Goal: Task Accomplishment & Management: Use online tool/utility

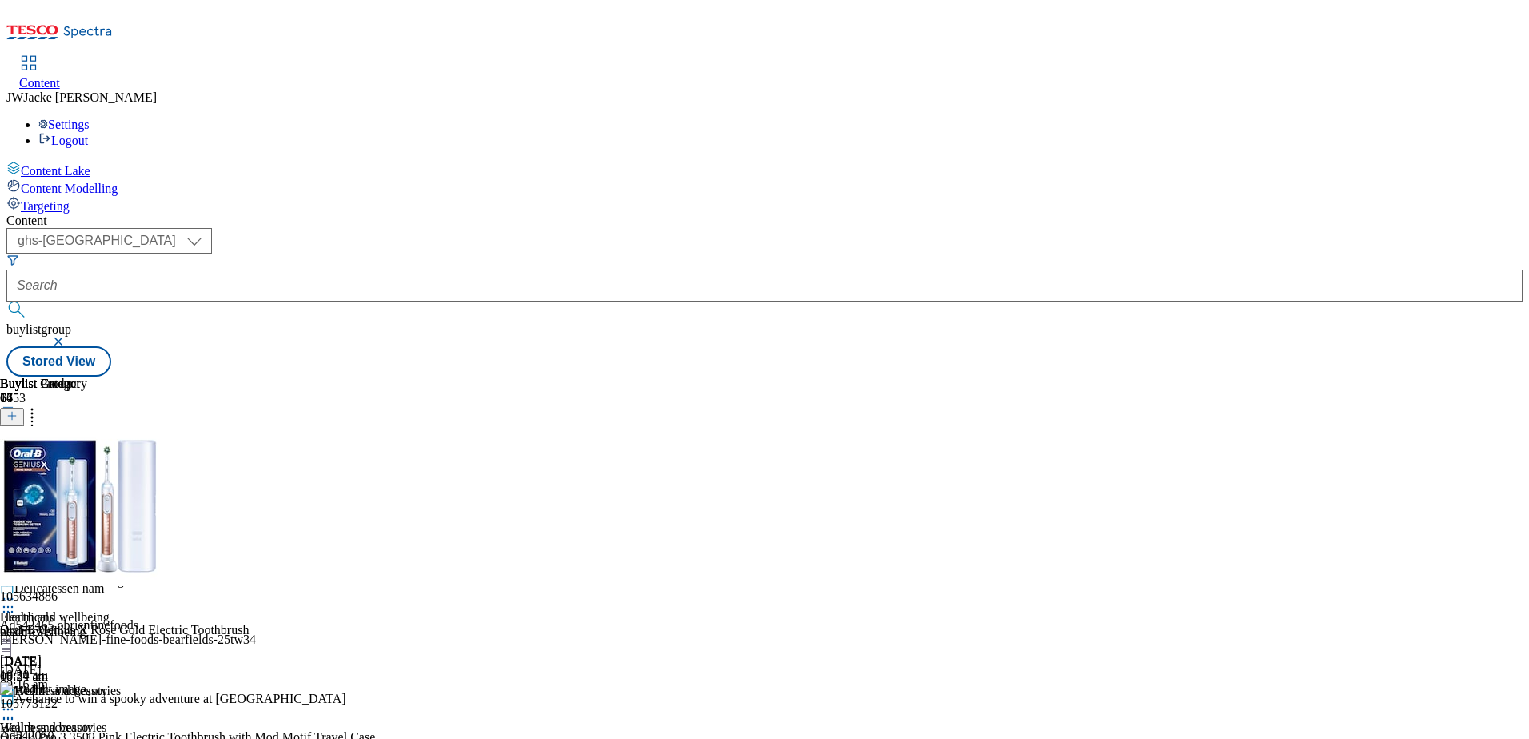
scroll to position [1040, 0]
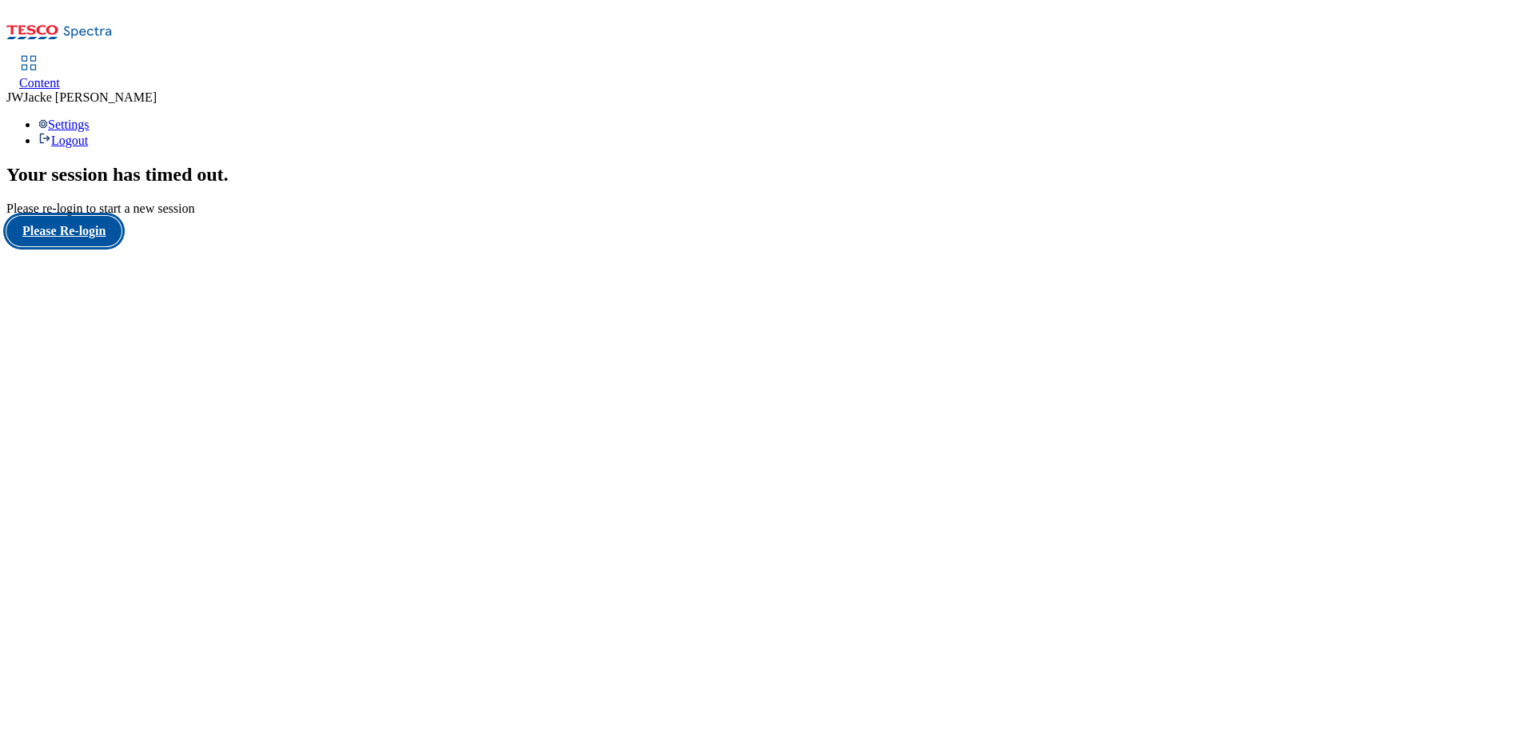
click at [86, 246] on button "Please Re-login" at bounding box center [63, 231] width 115 height 30
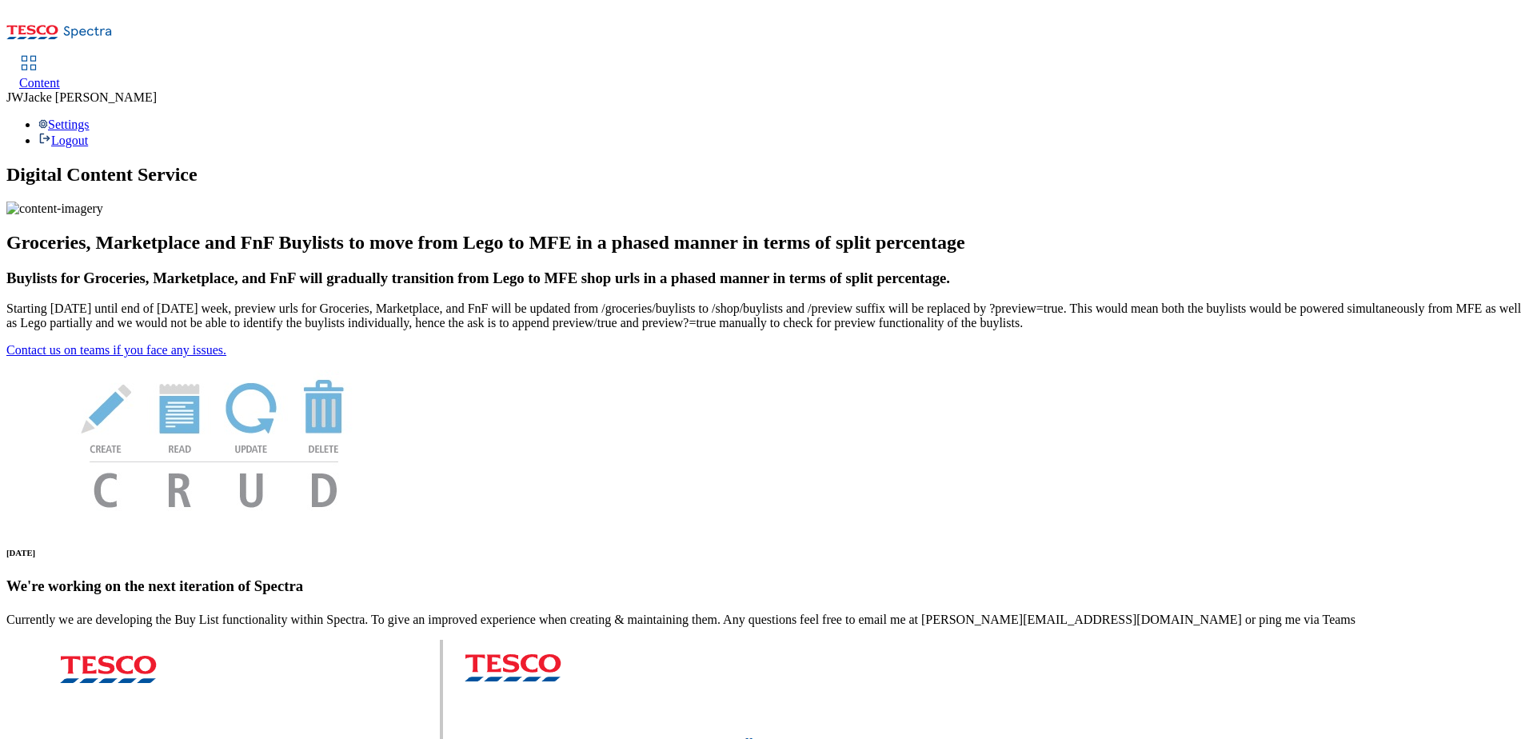
click at [60, 76] on span "Content" at bounding box center [39, 83] width 41 height 14
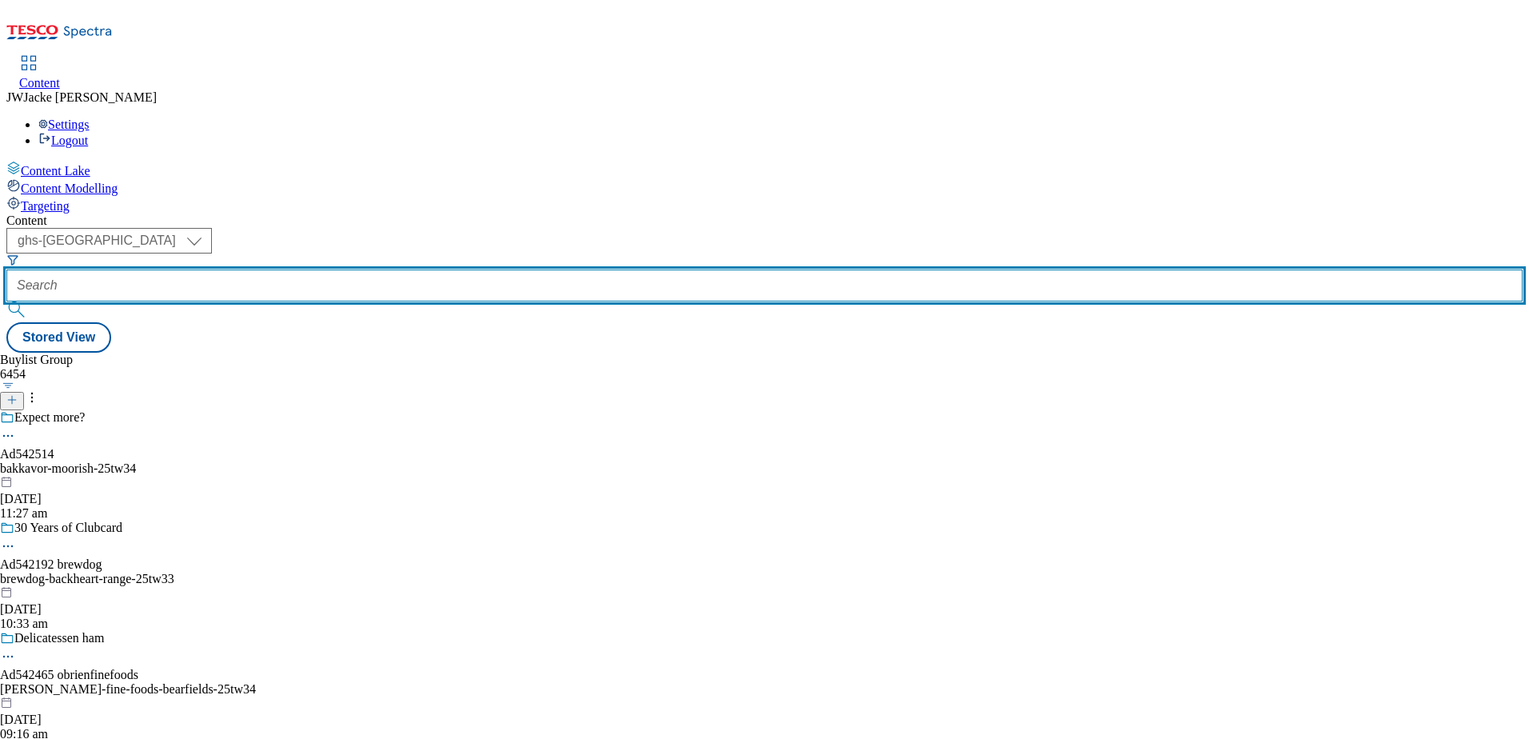
click at [404, 270] on input "text" at bounding box center [764, 286] width 1516 height 32
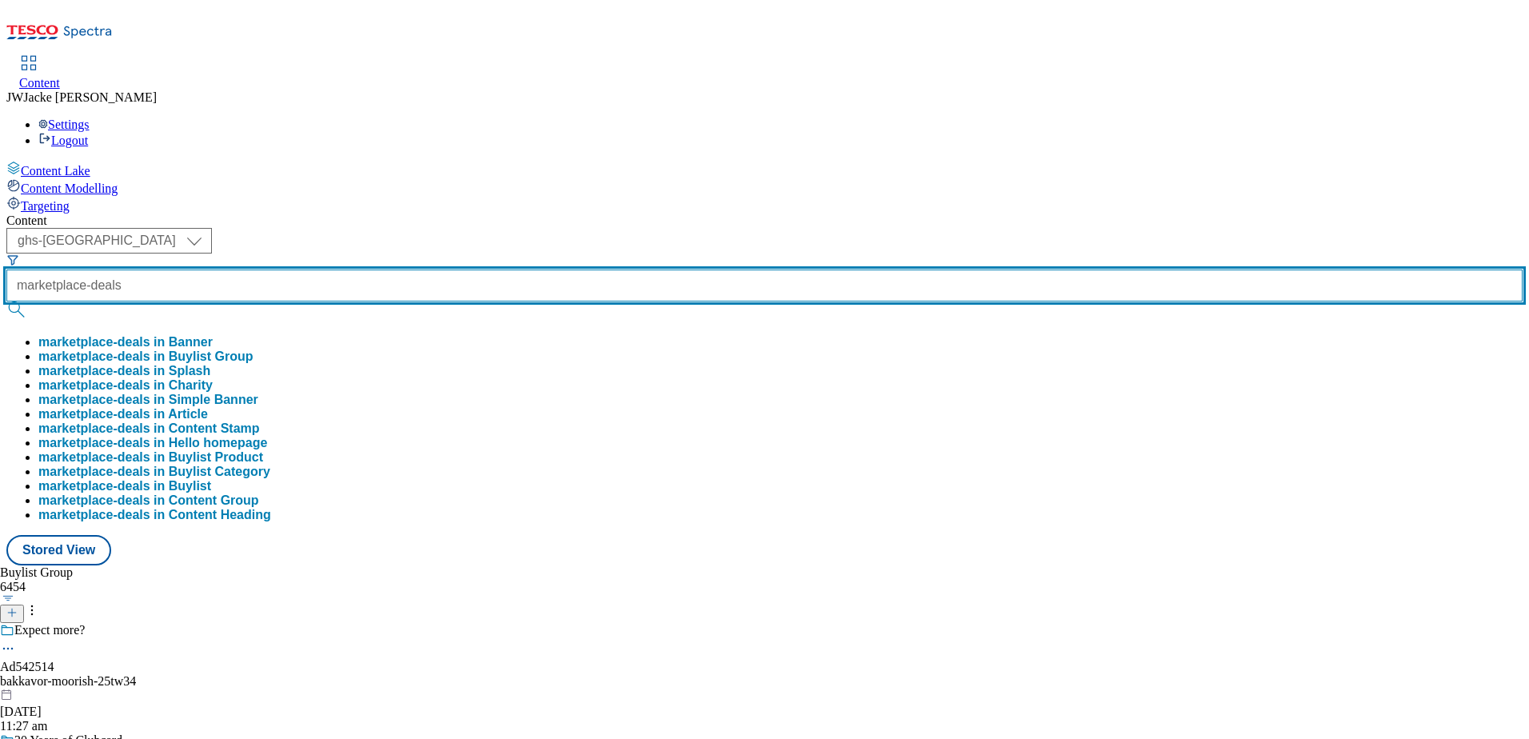
type input "marketplace-deals"
click at [6, 302] on button "submit" at bounding box center [17, 310] width 22 height 16
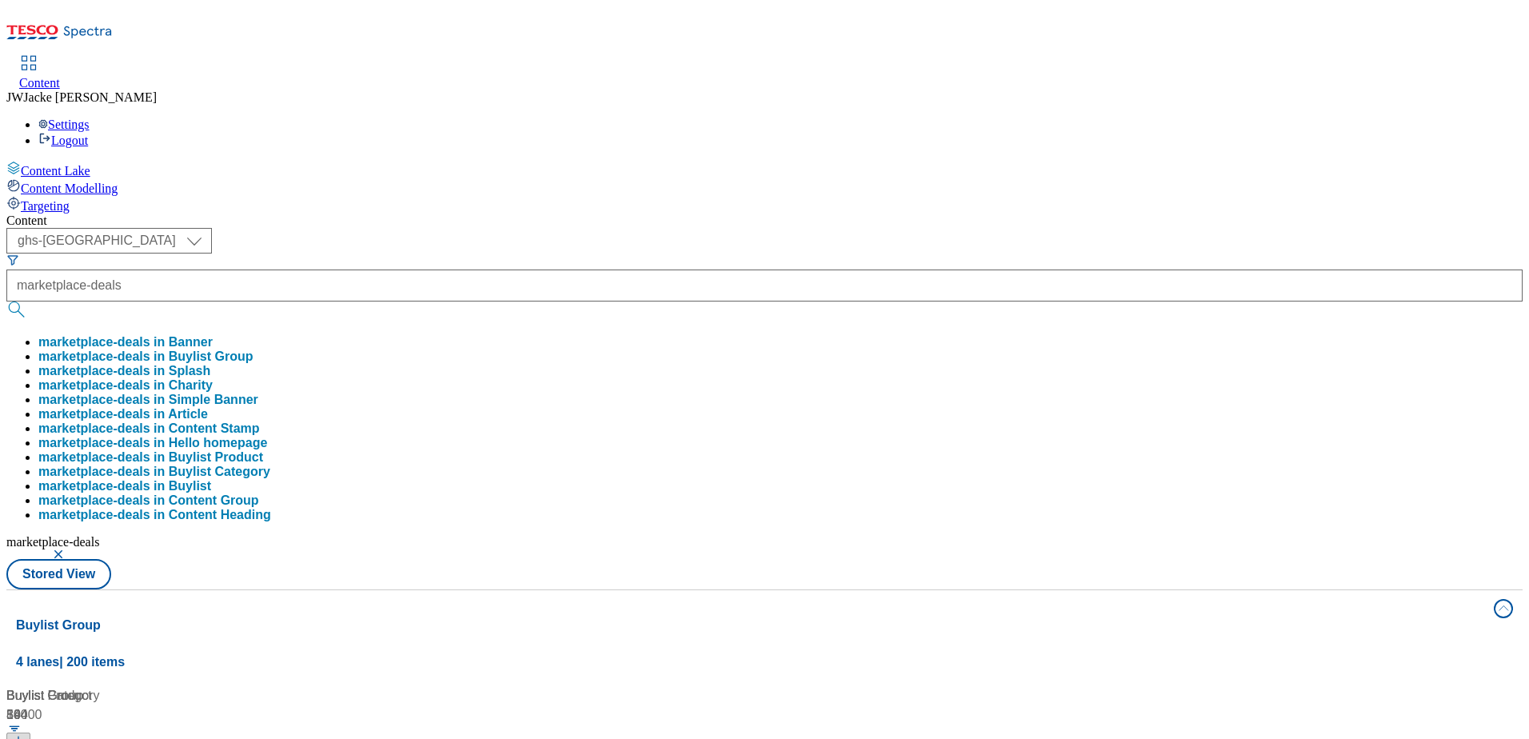
click at [254, 350] on button "marketplace-deals in Buylist Group" at bounding box center [145, 357] width 215 height 14
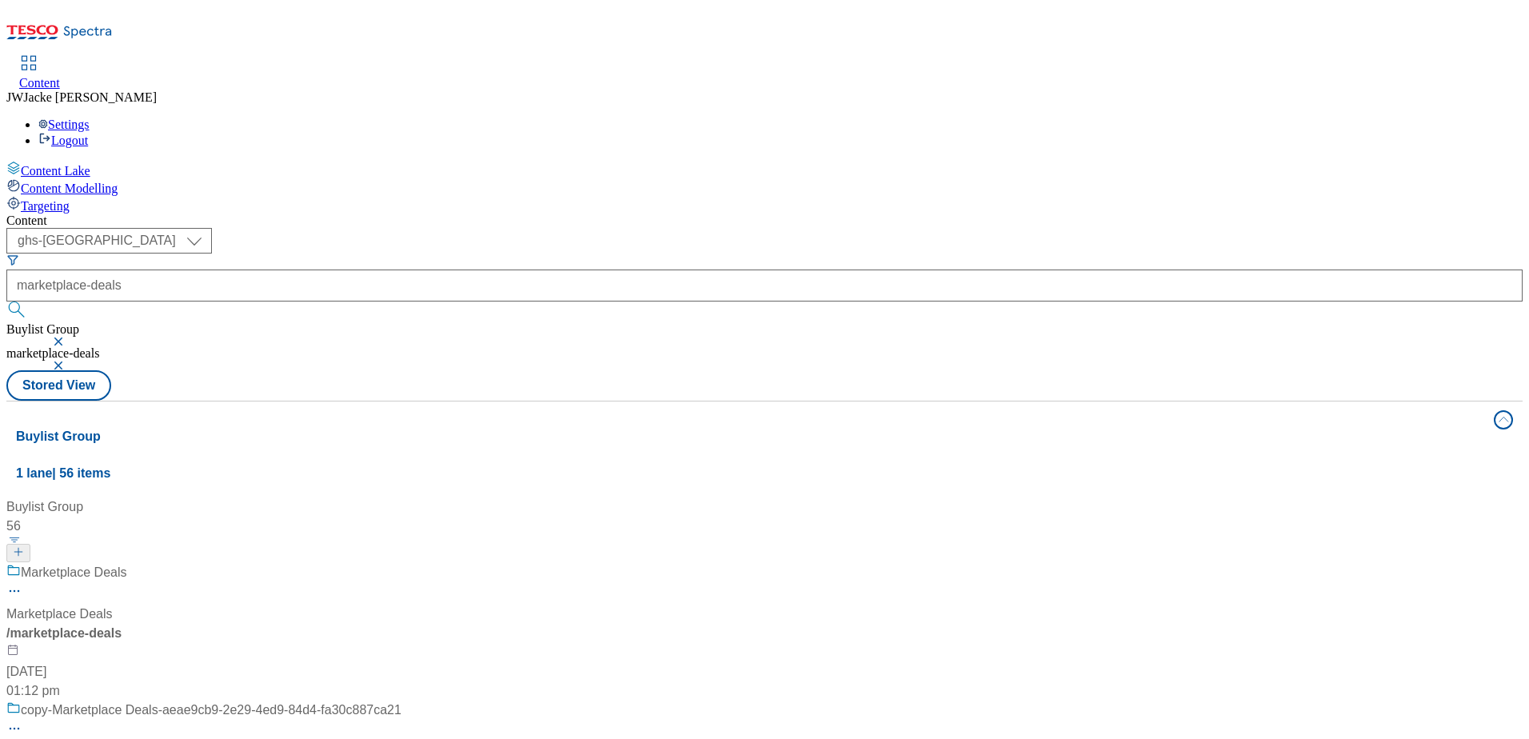
click at [399, 563] on div "Marketplace Deals Marketplace Deals / marketplace-deals 20 May 2025 01:12 pm" at bounding box center [203, 632] width 395 height 138
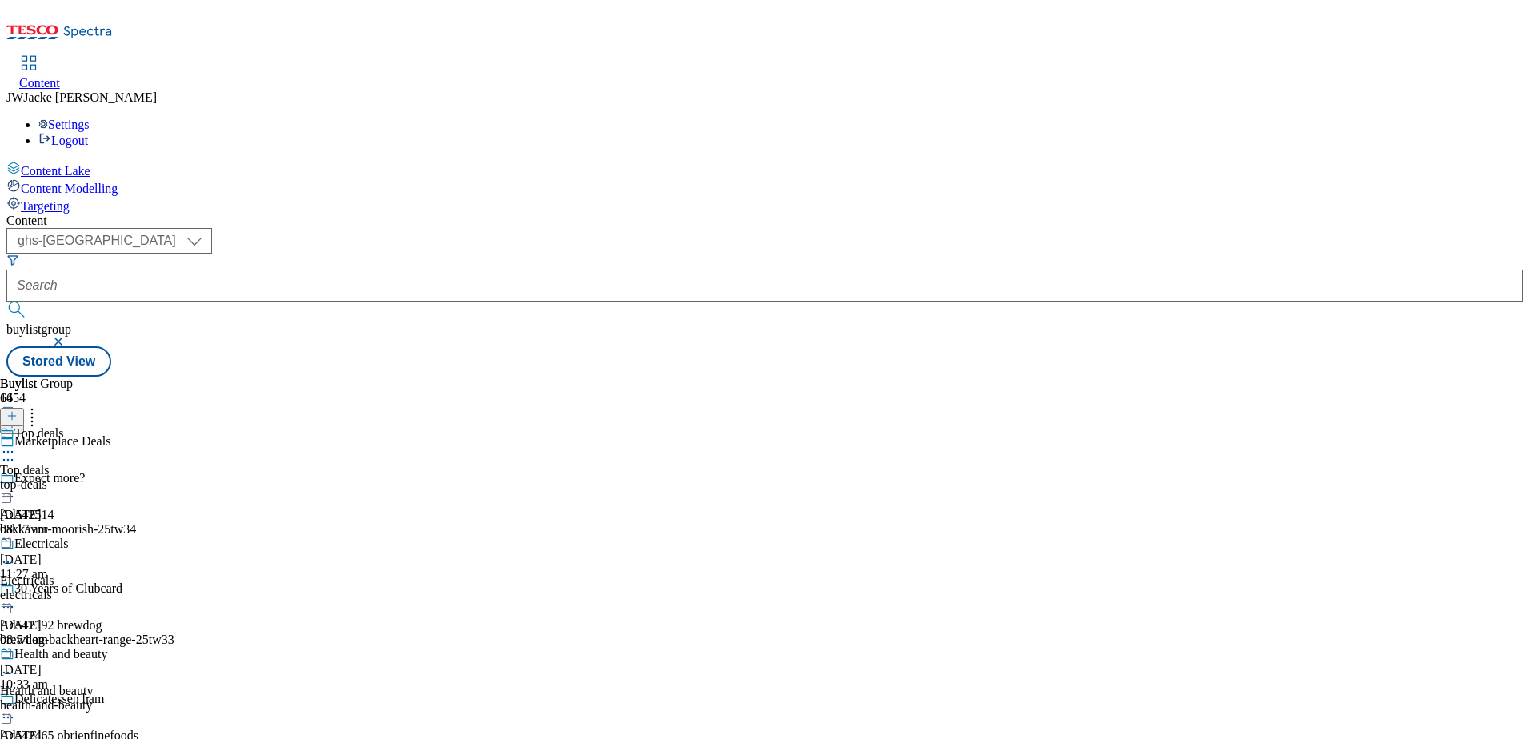
scroll to position [240, 0]
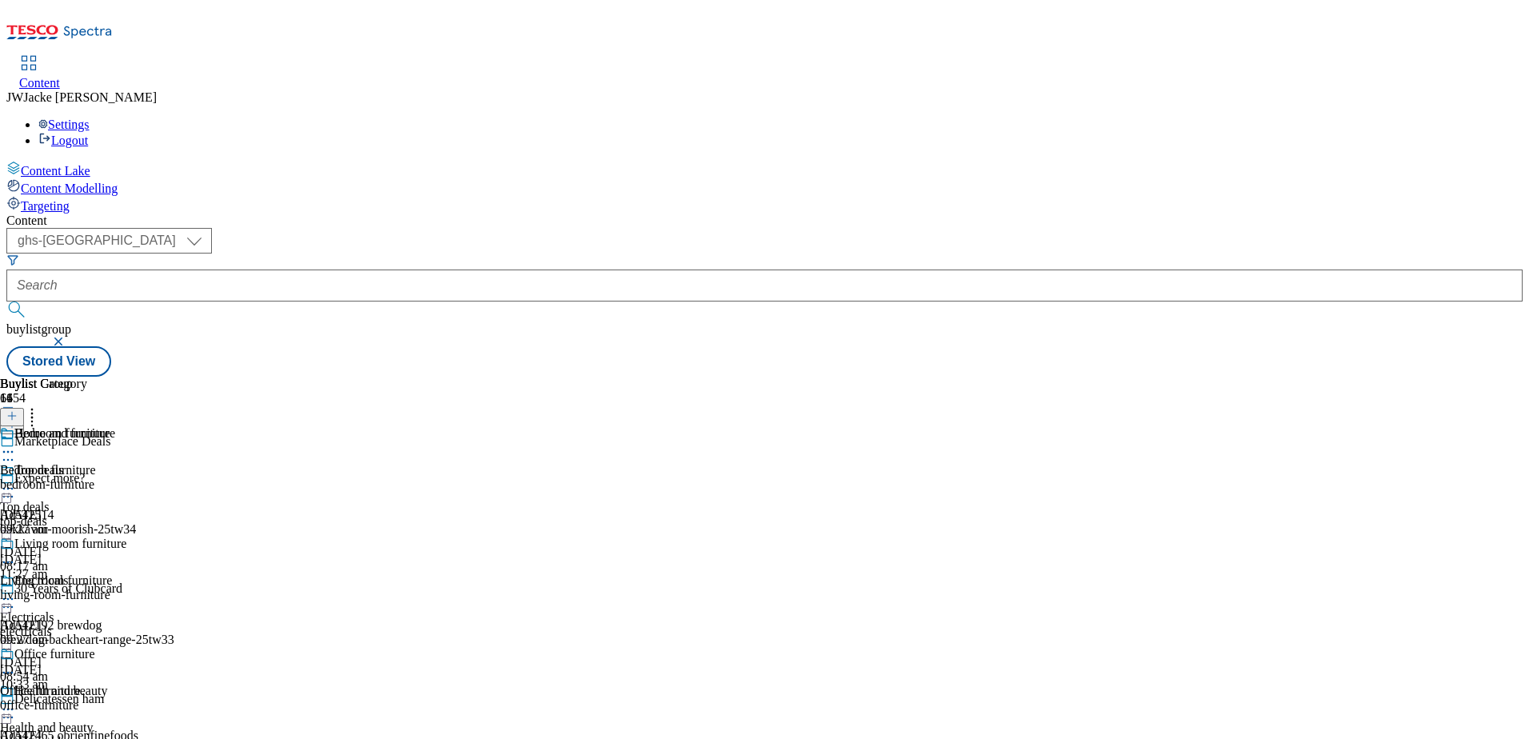
scroll to position [960, 0]
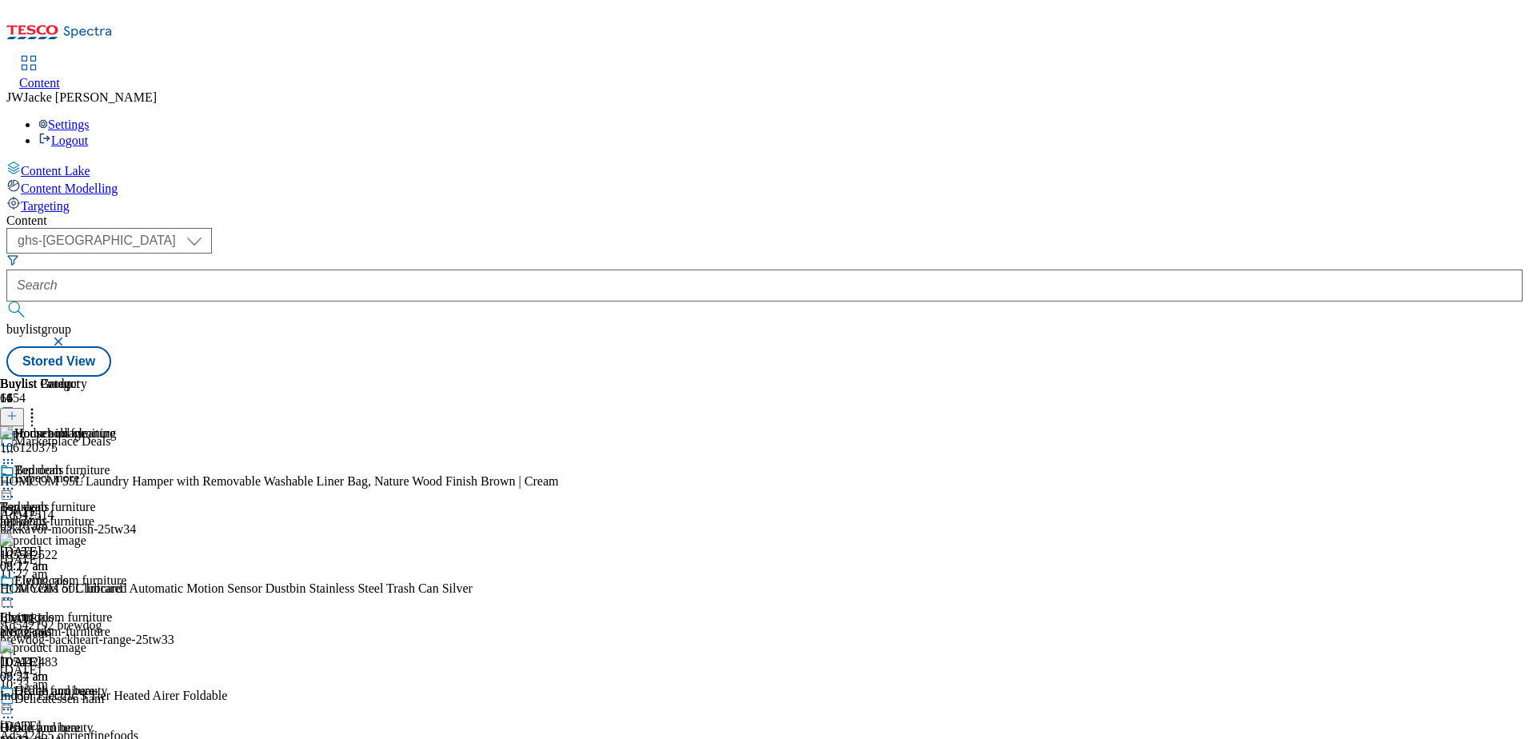
scroll to position [800, 0]
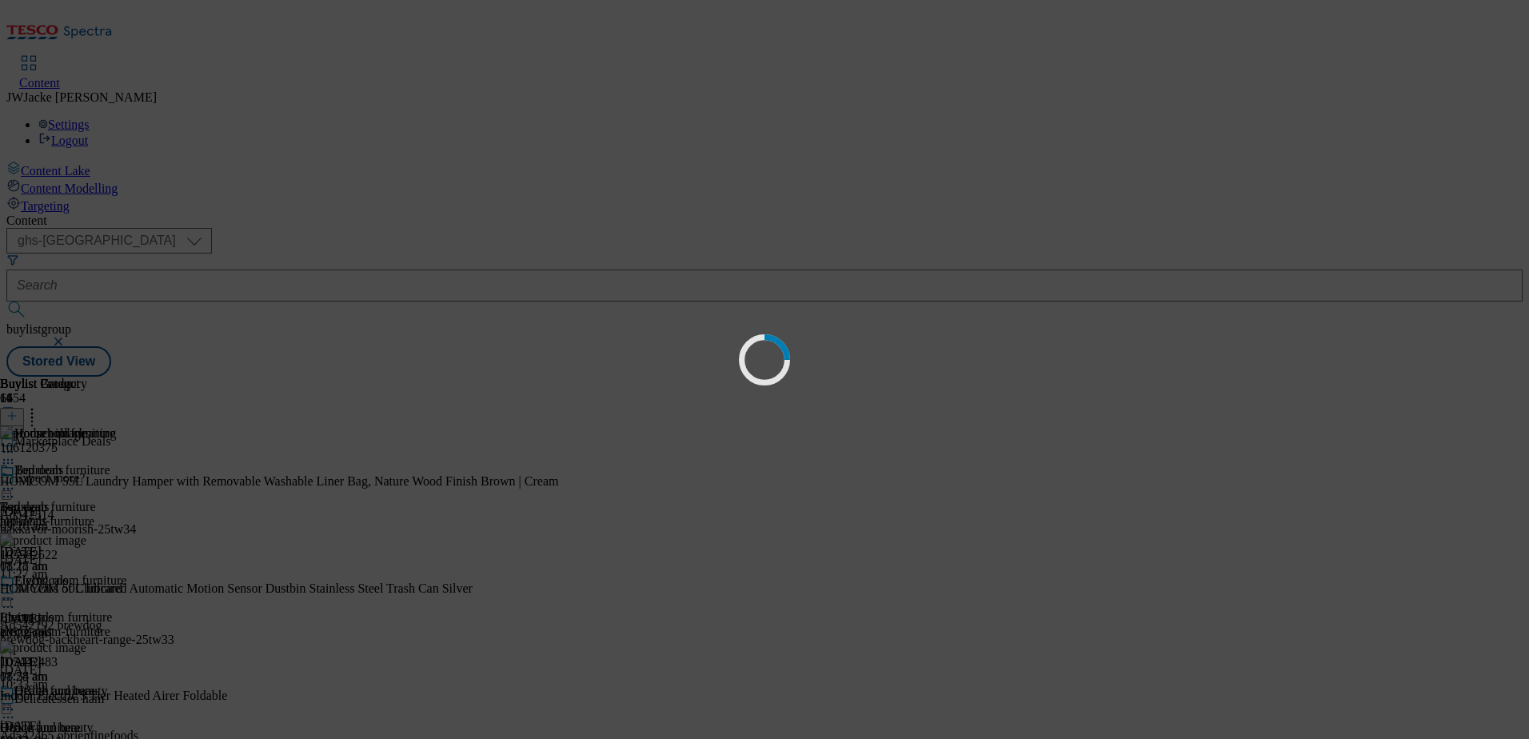
scroll to position [0, 0]
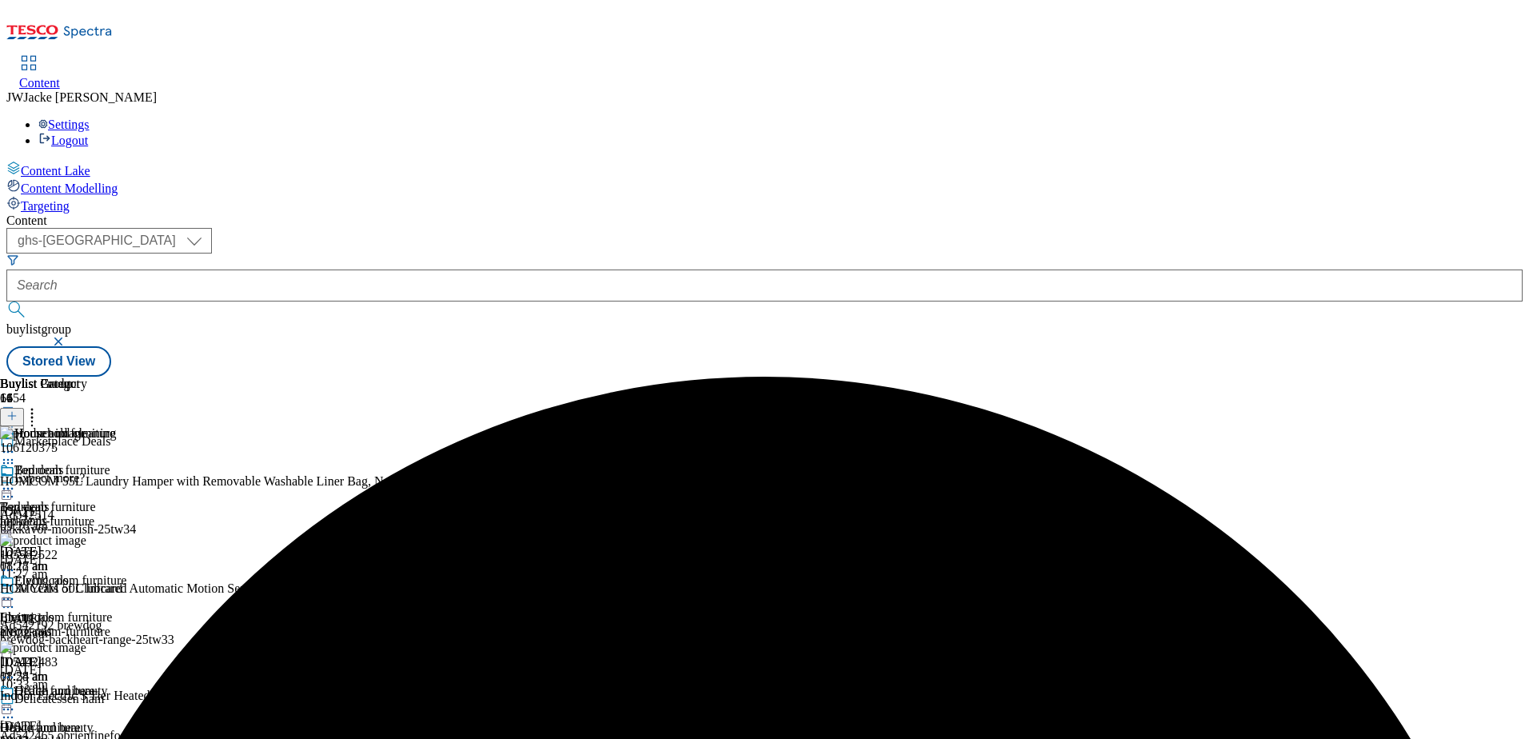
click at [40, 405] on icon at bounding box center [32, 413] width 16 height 16
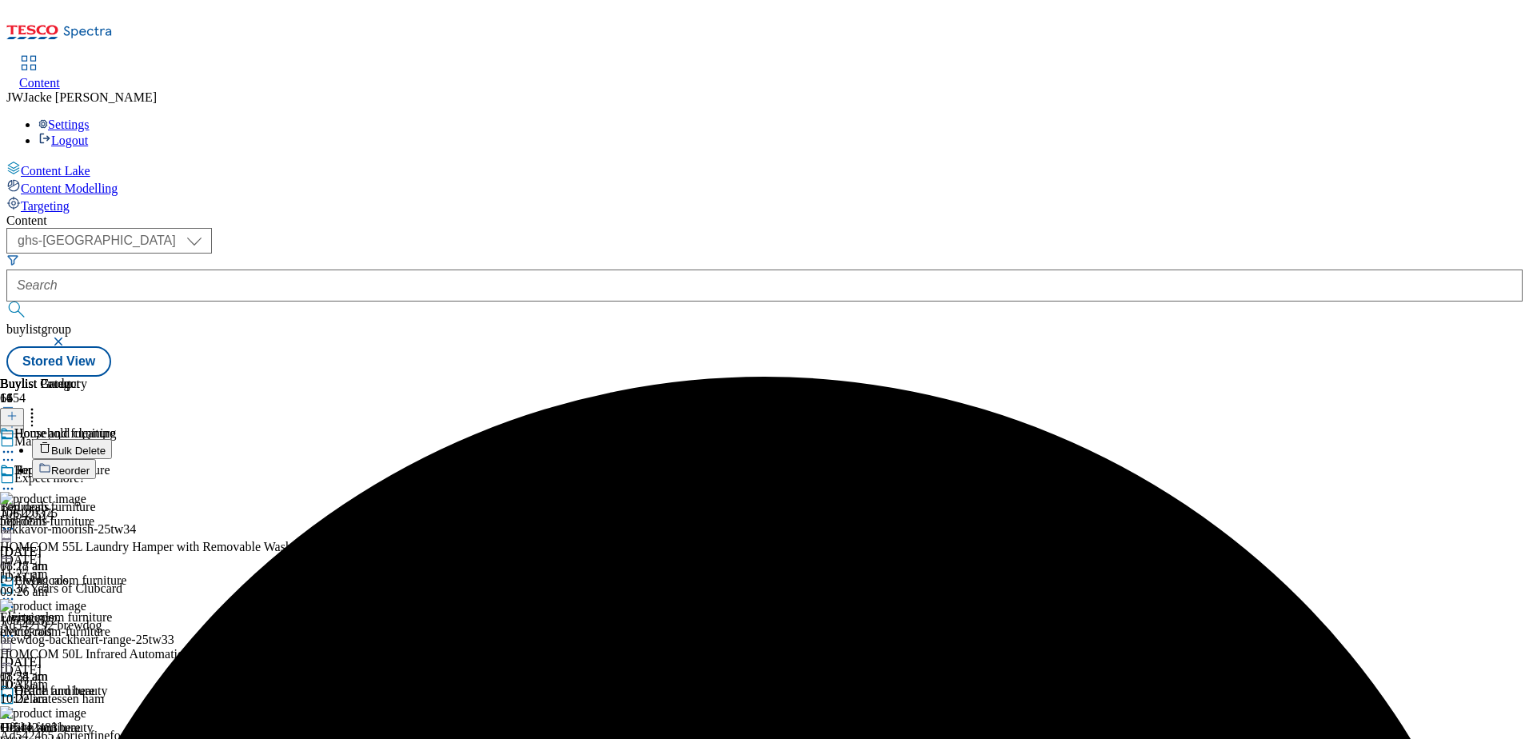
click at [106, 445] on span "Bulk Delete" at bounding box center [78, 451] width 54 height 12
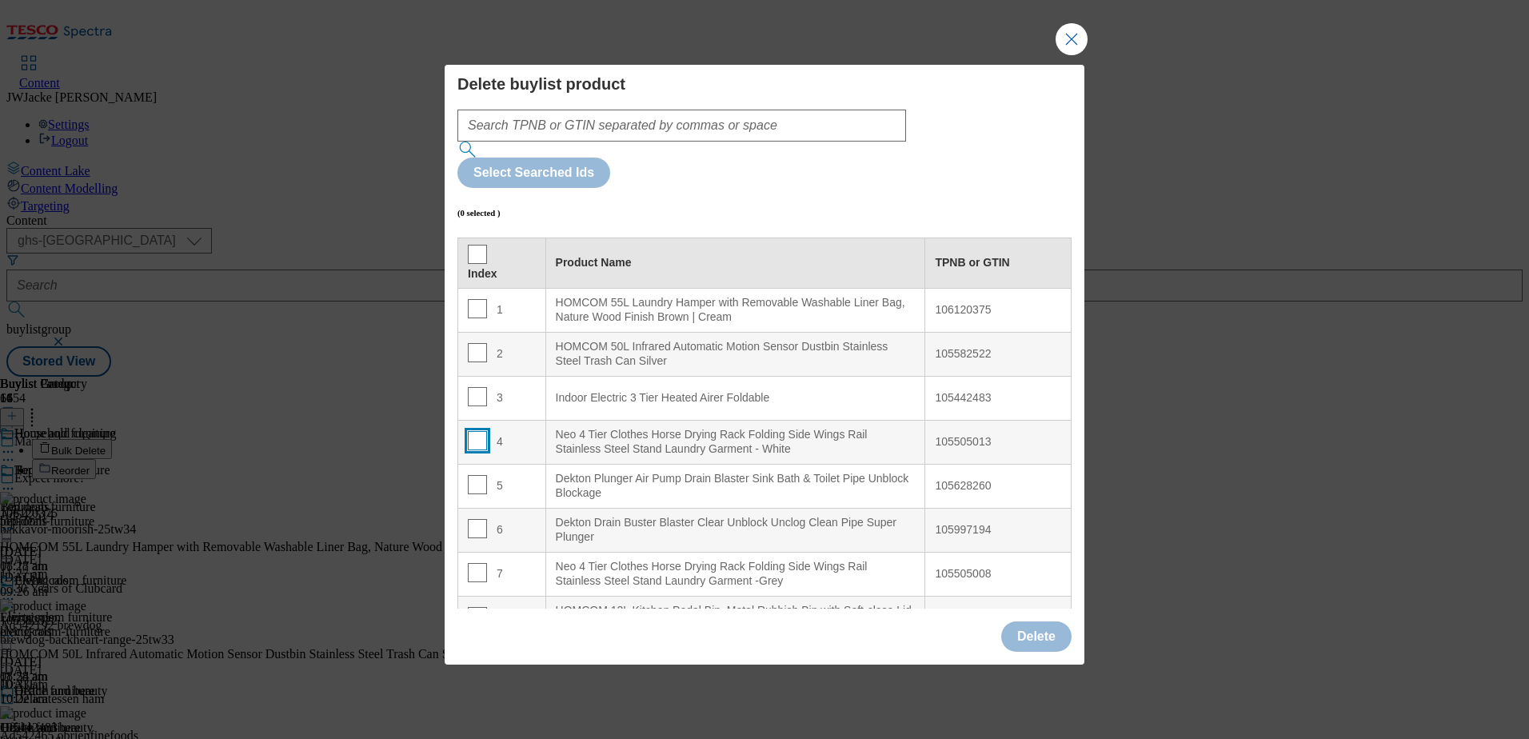
click at [471, 431] on input "Modal" at bounding box center [477, 440] width 19 height 19
checkbox input "true"
click at [472, 475] on input "Modal" at bounding box center [477, 484] width 19 height 19
checkbox input "true"
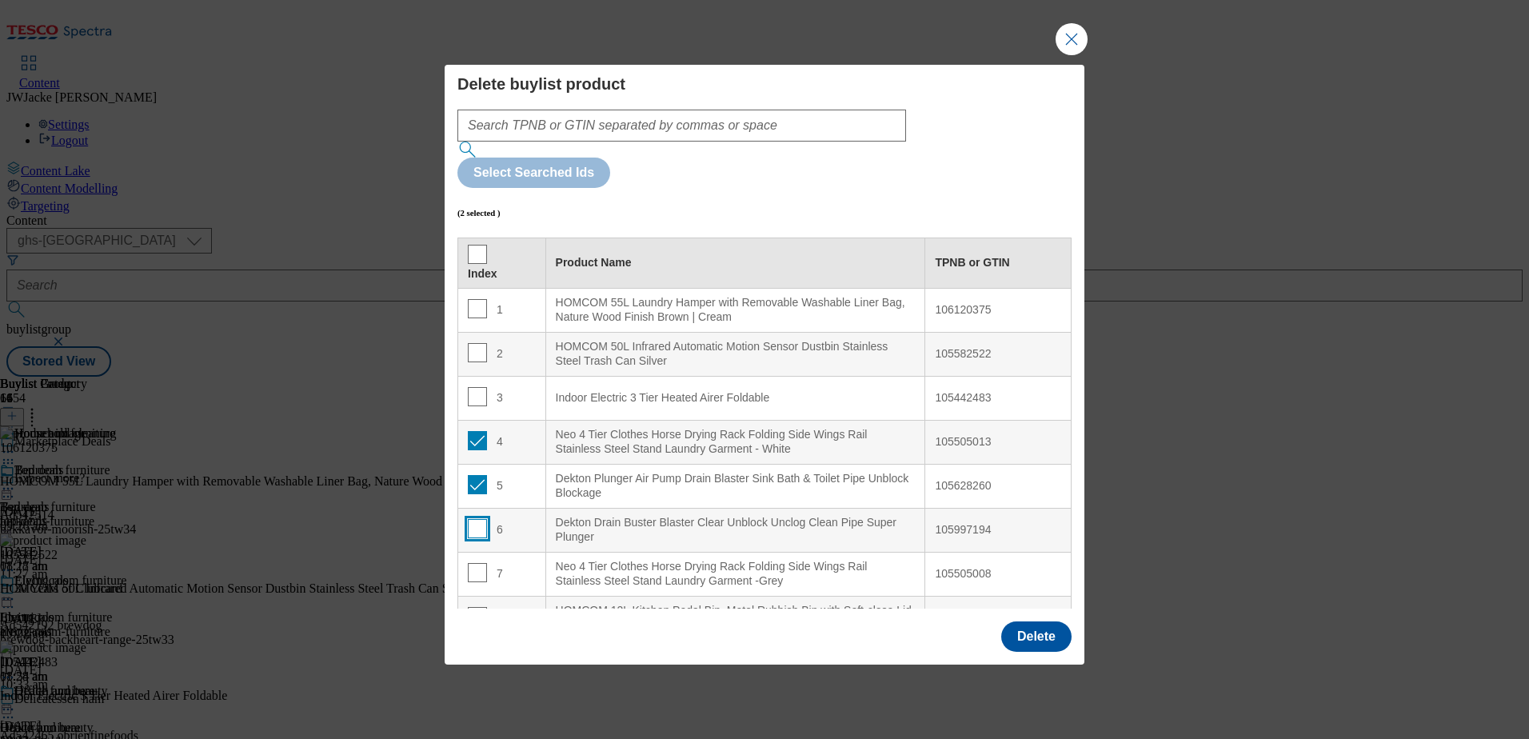
click at [473, 519] on input "Modal" at bounding box center [477, 528] width 19 height 19
checkbox input "true"
click at [1047, 621] on button "Delete" at bounding box center [1036, 636] width 70 height 30
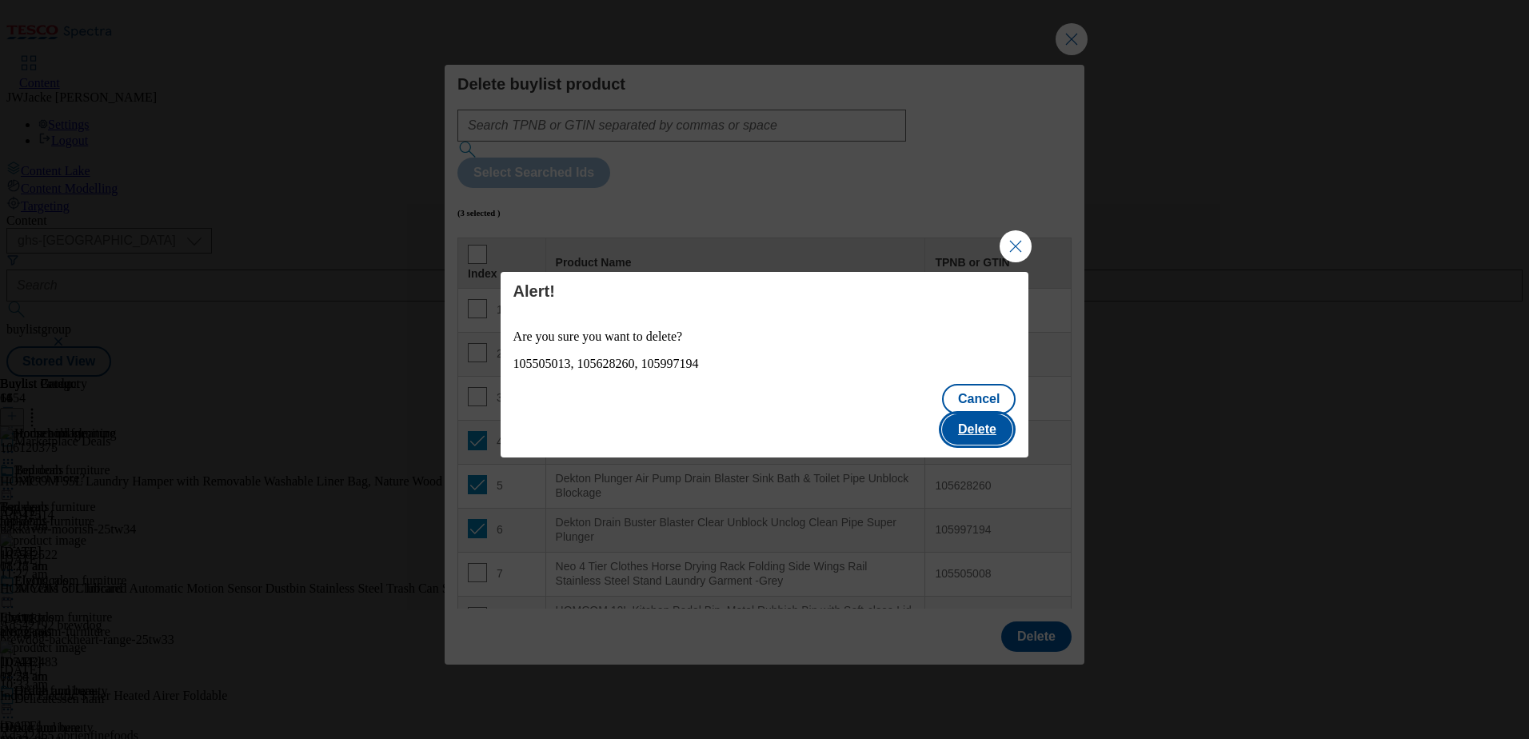
click at [988, 416] on button "Delete" at bounding box center [977, 429] width 70 height 30
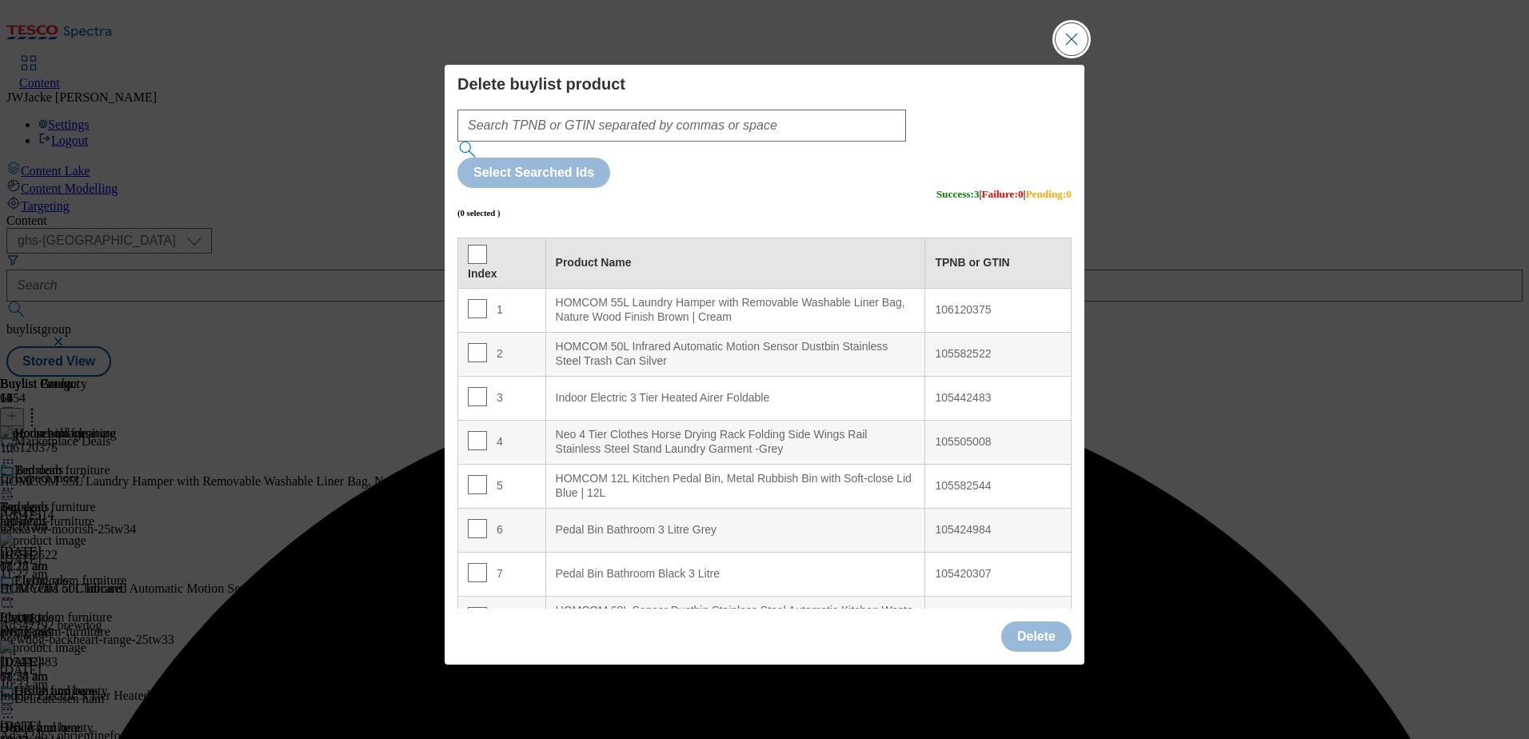
click at [1075, 55] on button "Close Modal" at bounding box center [1072, 39] width 32 height 32
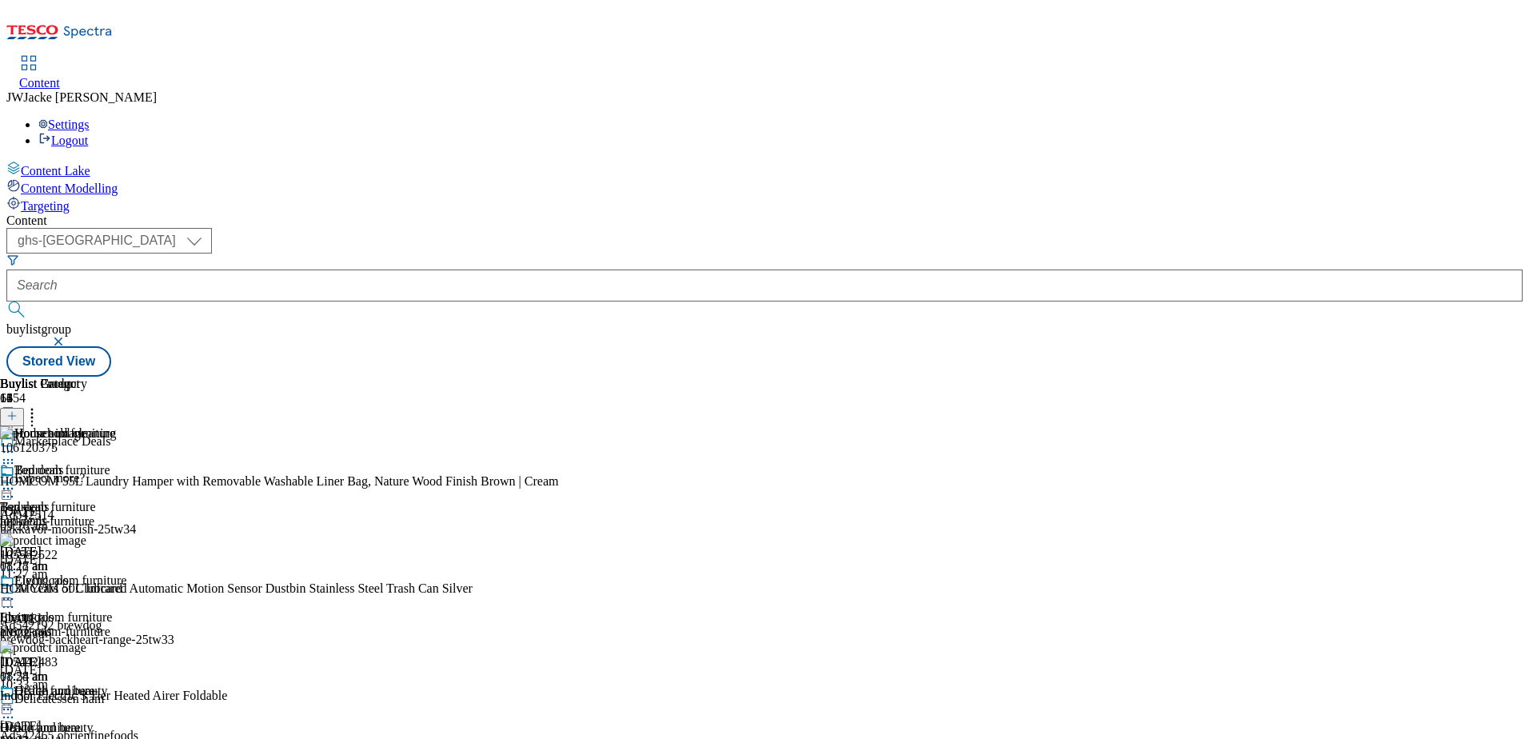
scroll to position [960, 0]
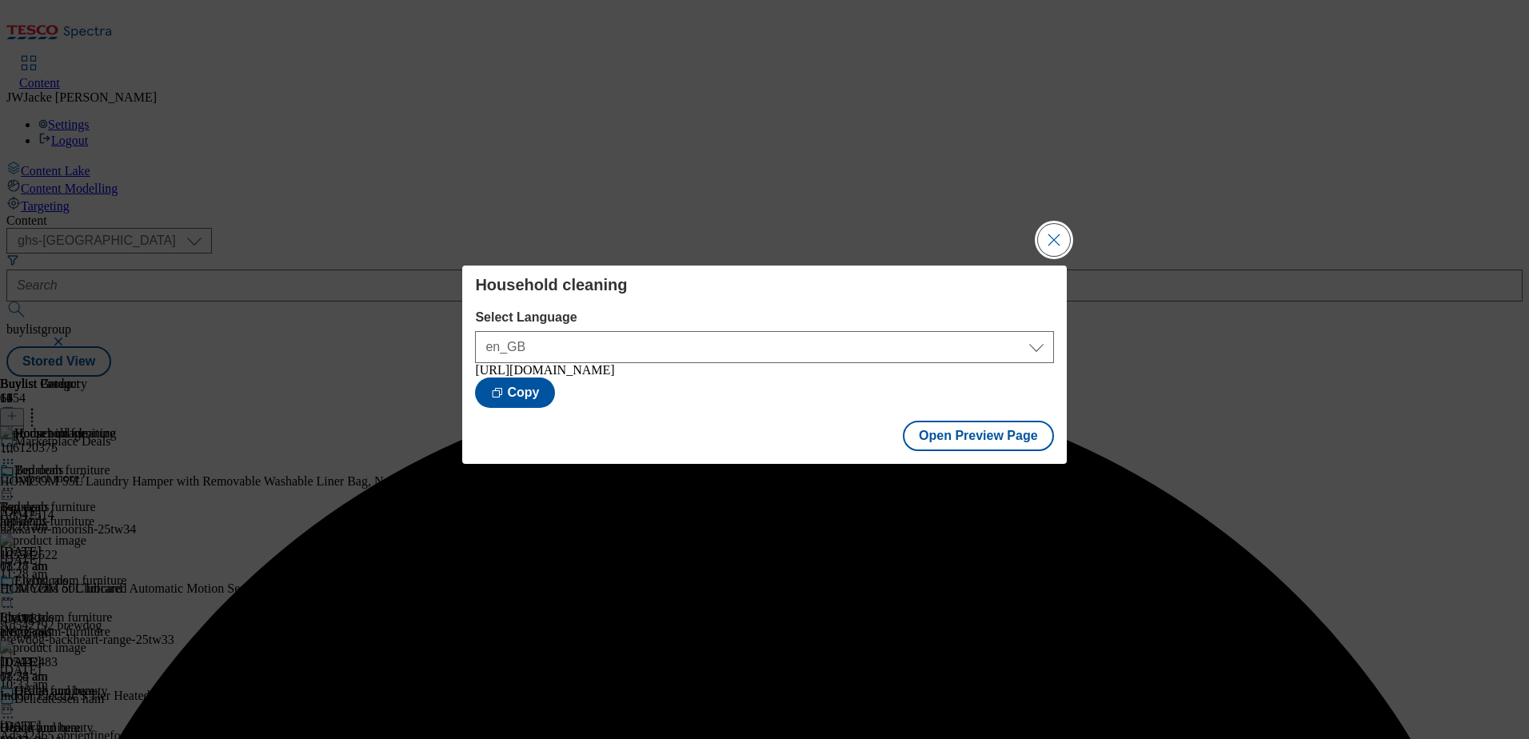
click at [1061, 239] on button "Close Modal" at bounding box center [1054, 240] width 32 height 32
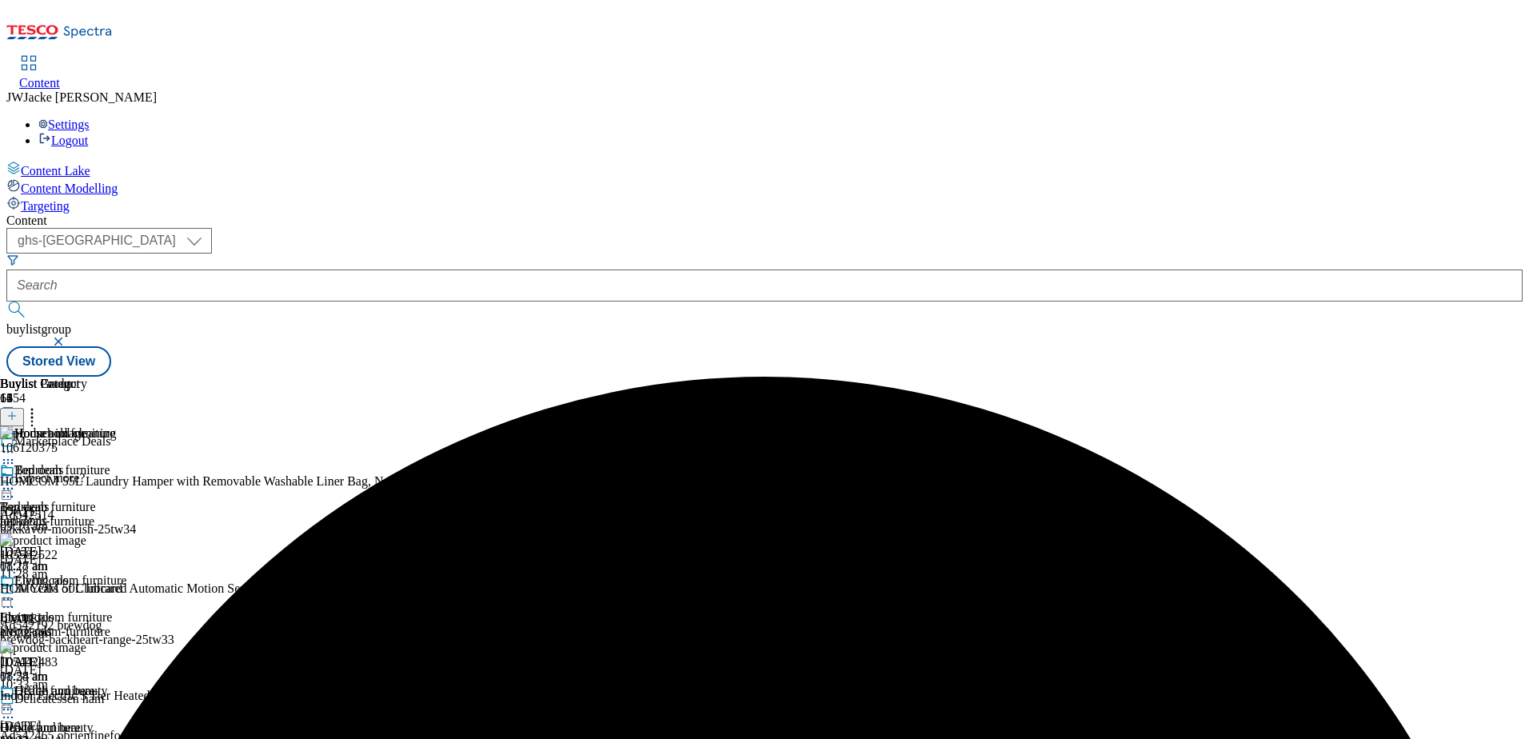
scroll to position [960, 0]
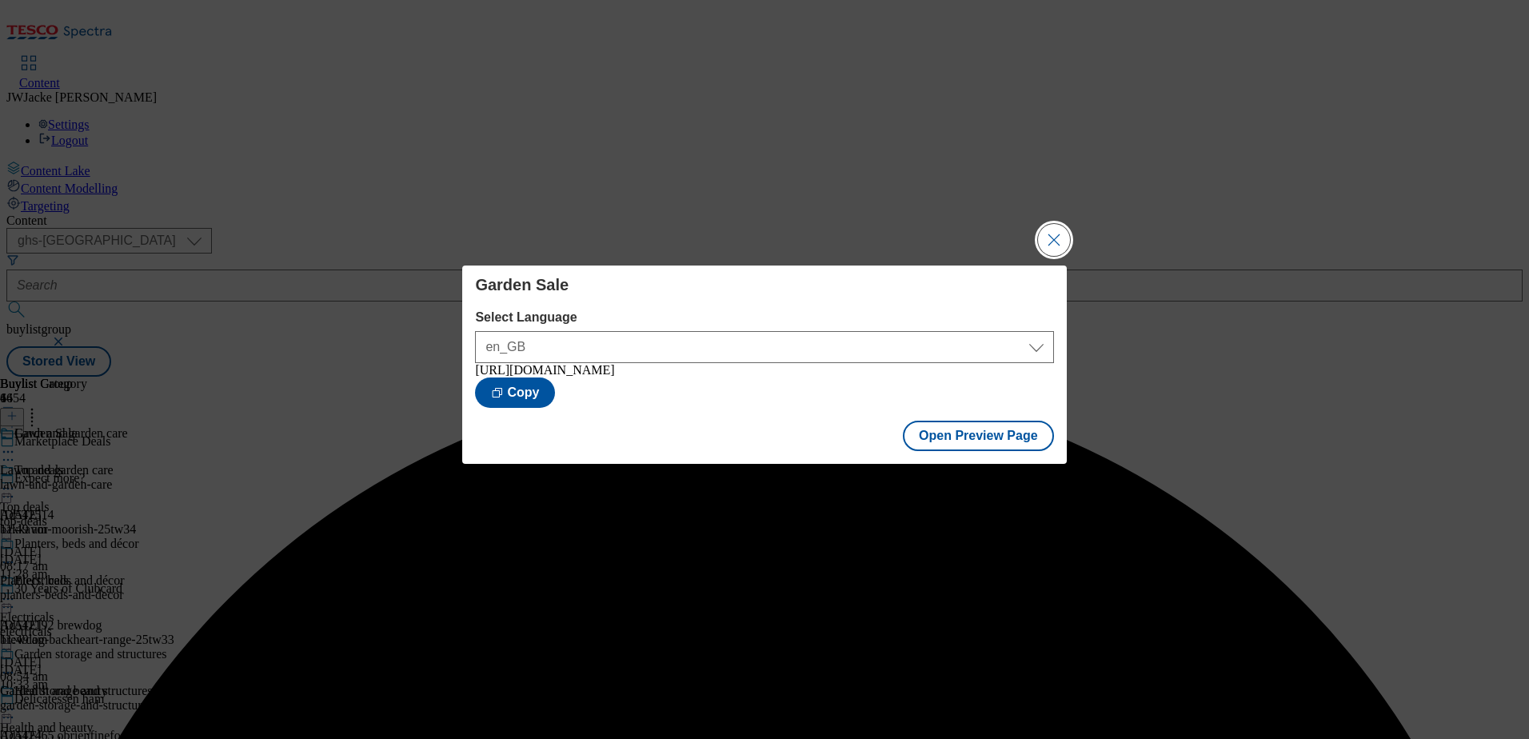
click at [1054, 226] on button "Close Modal" at bounding box center [1054, 240] width 32 height 32
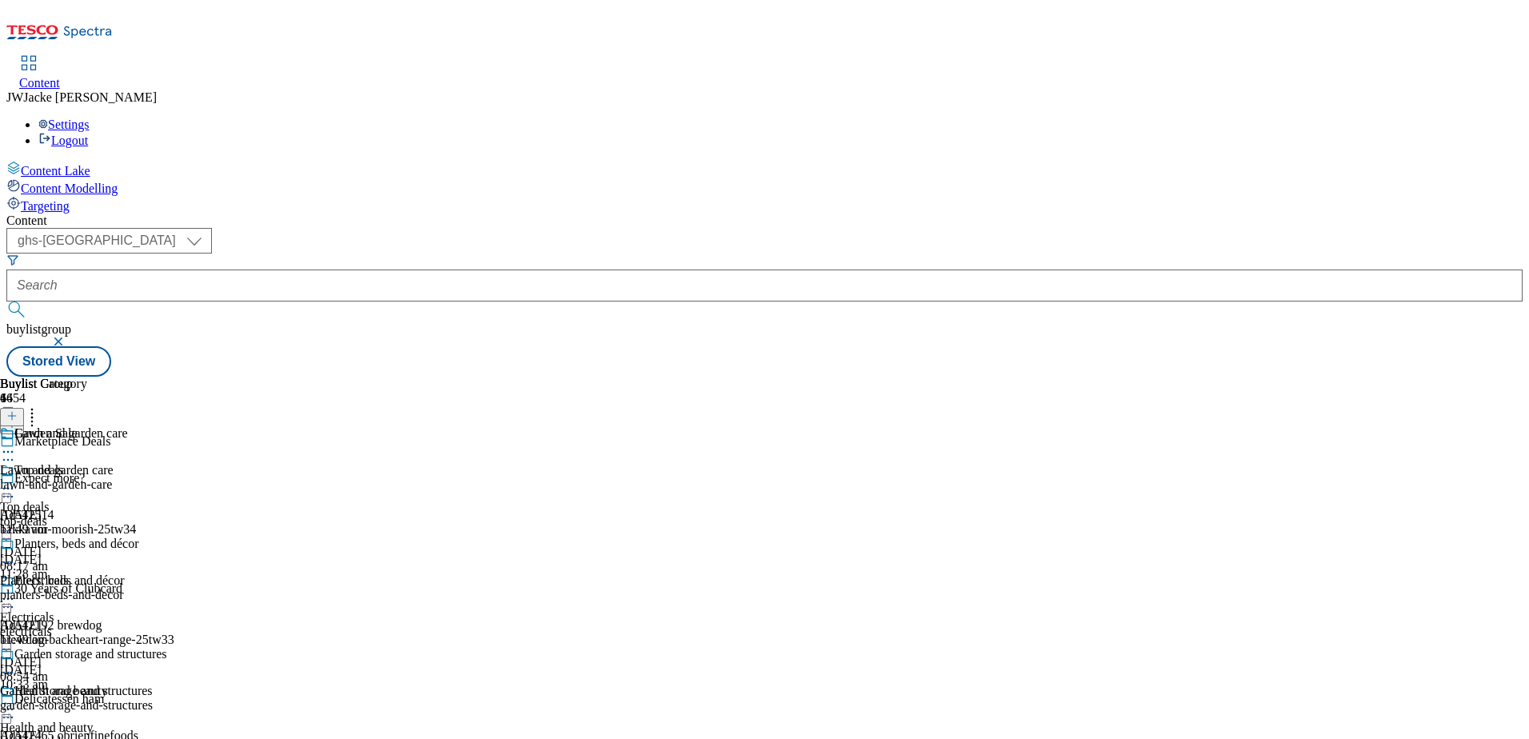
click at [16, 444] on icon at bounding box center [8, 452] width 16 height 16
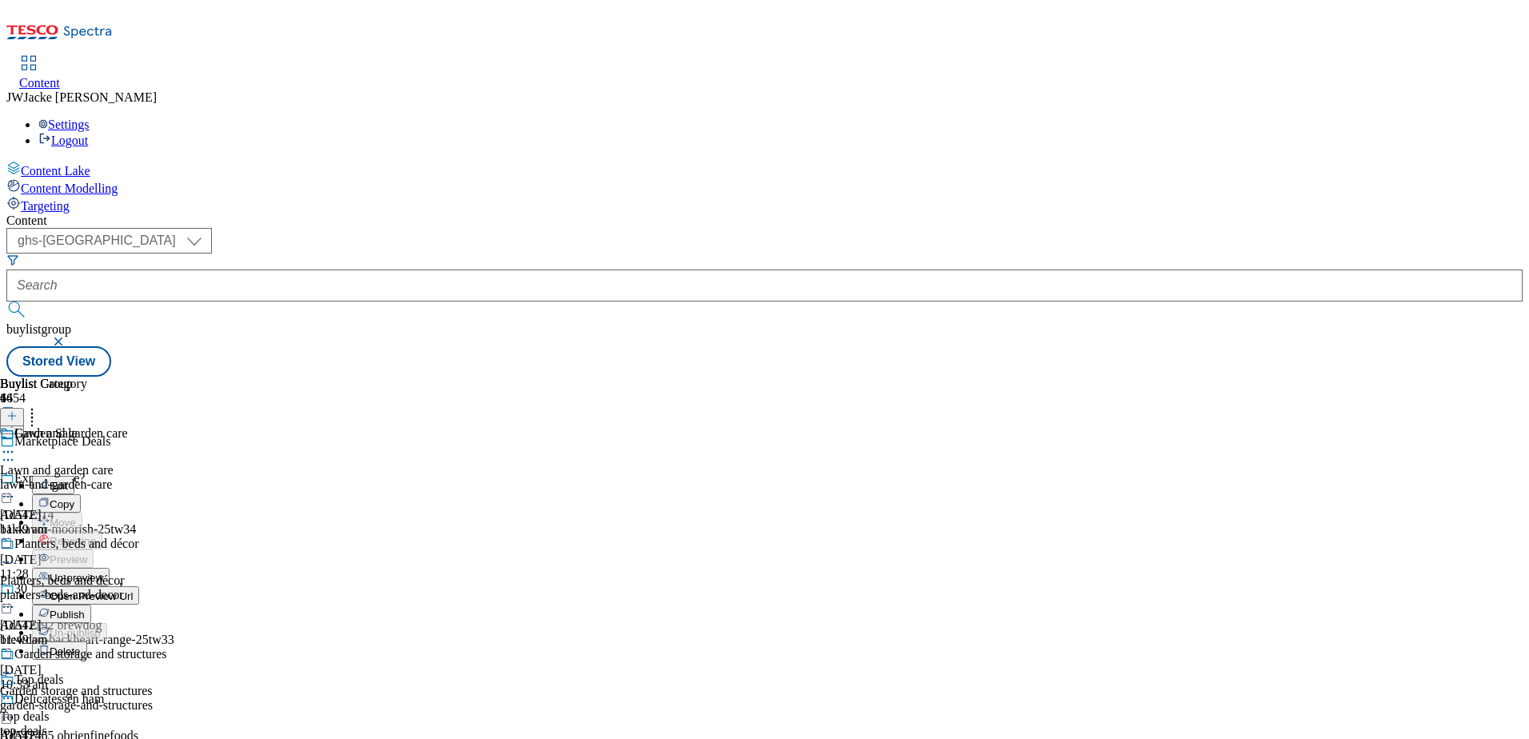
click at [85, 609] on span "Publish" at bounding box center [67, 615] width 35 height 12
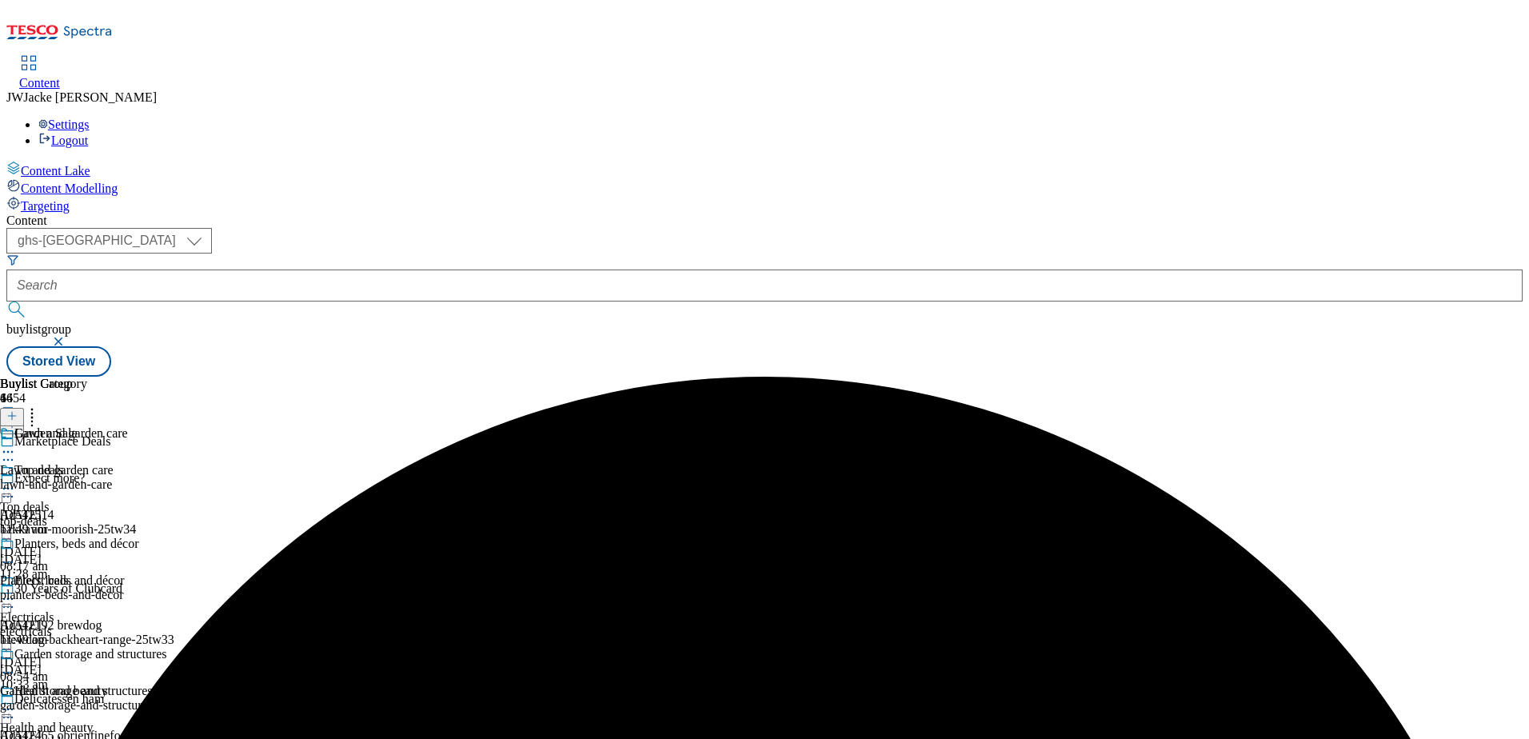
scroll to position [400, 0]
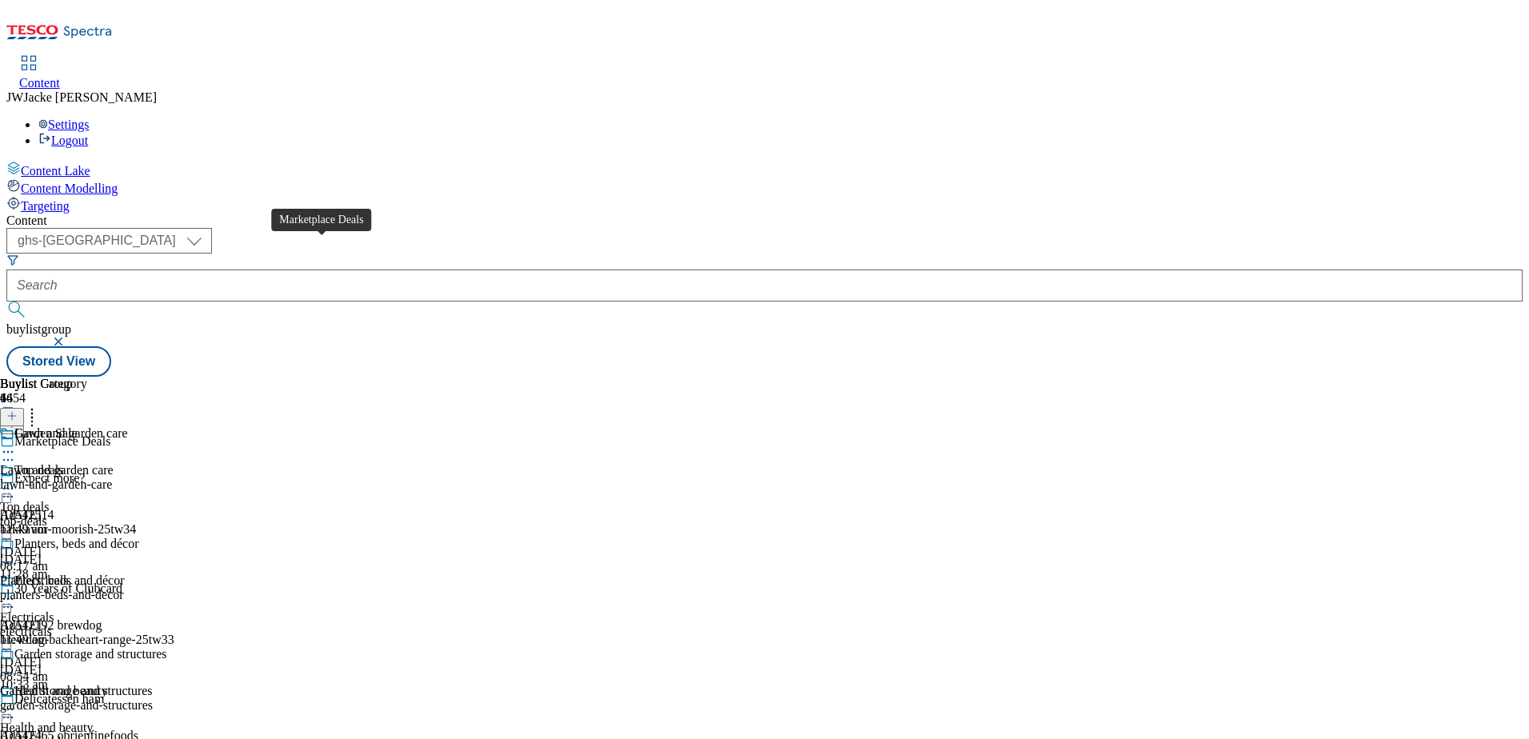
click at [110, 434] on div "Marketplace Deals" at bounding box center [62, 441] width 96 height 14
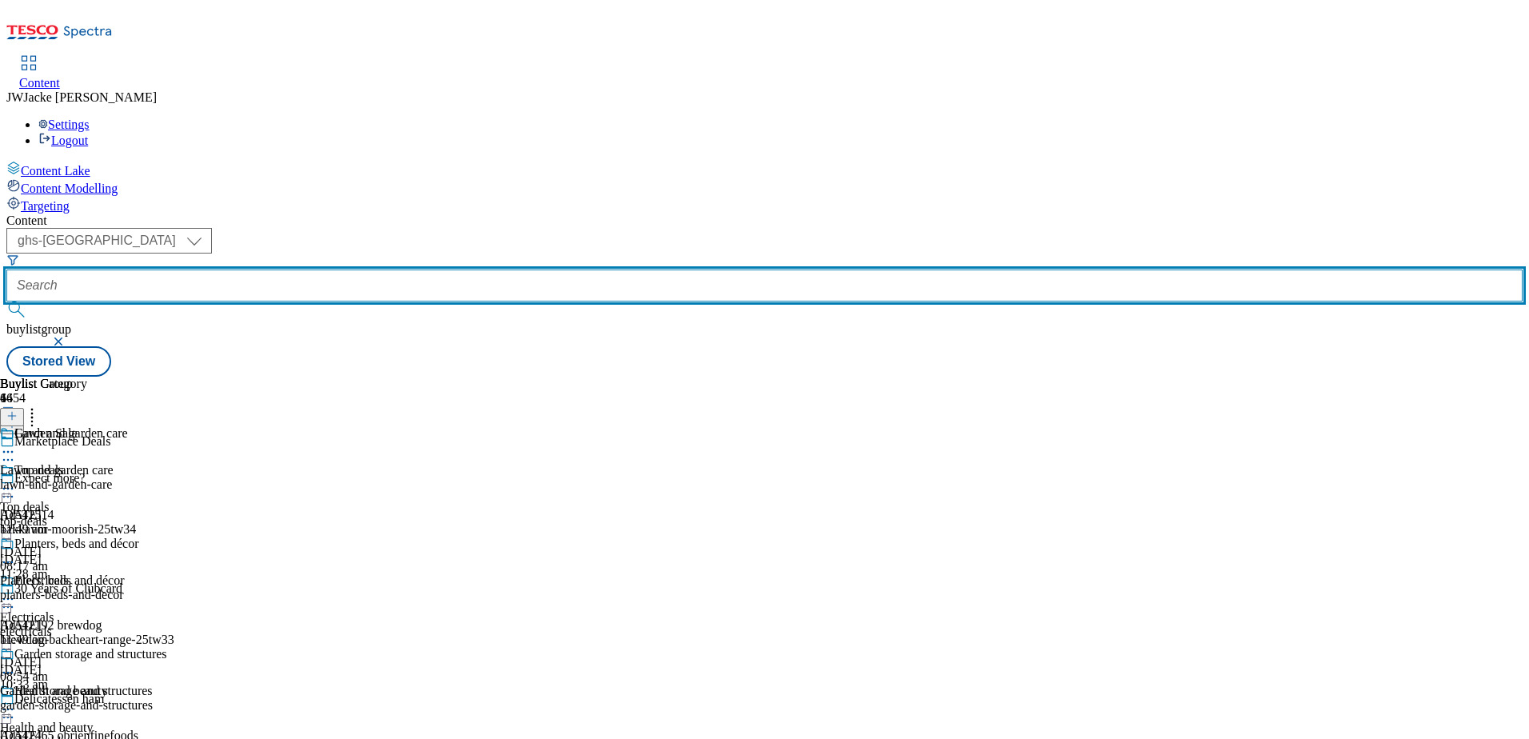
click at [448, 270] on input "text" at bounding box center [764, 286] width 1516 height 32
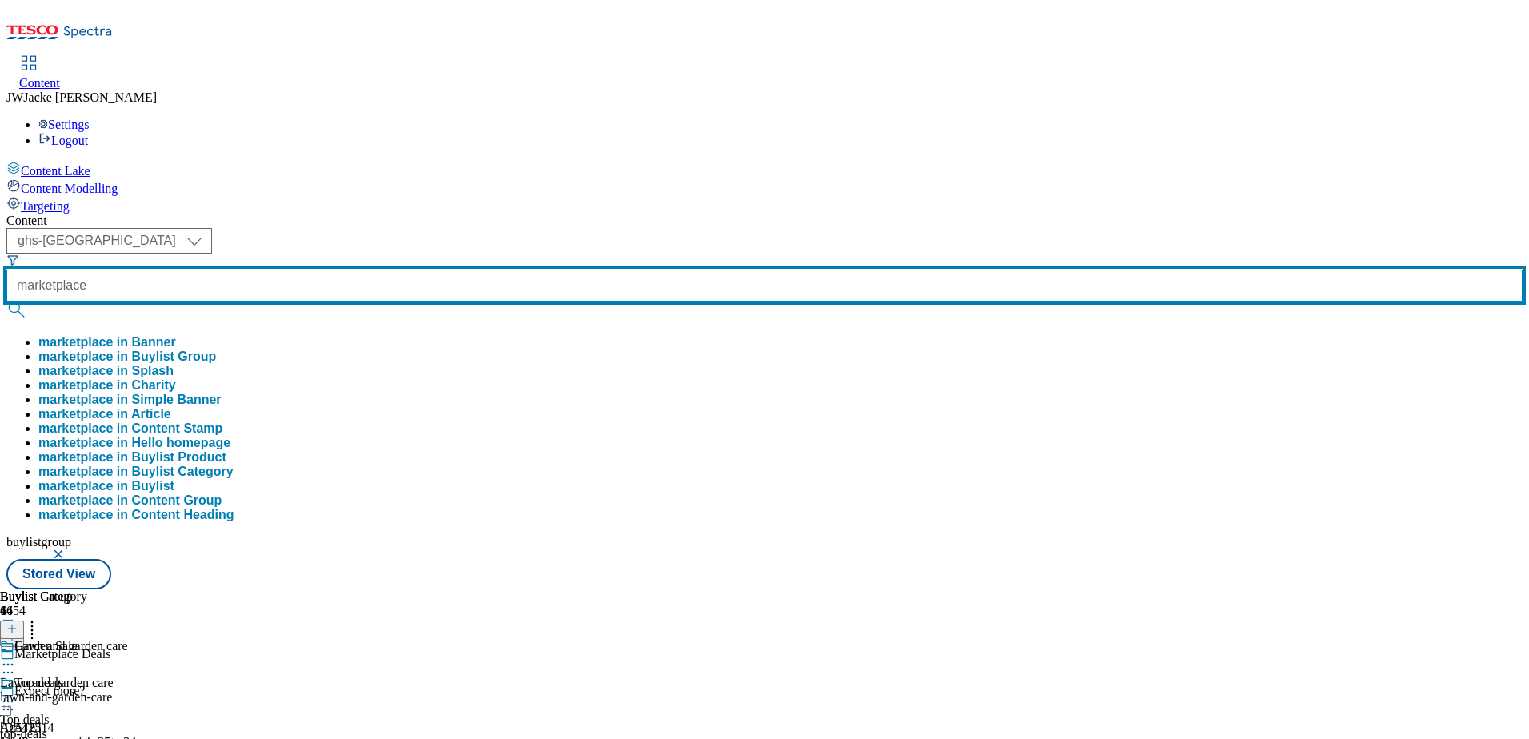
type input "marketplace"
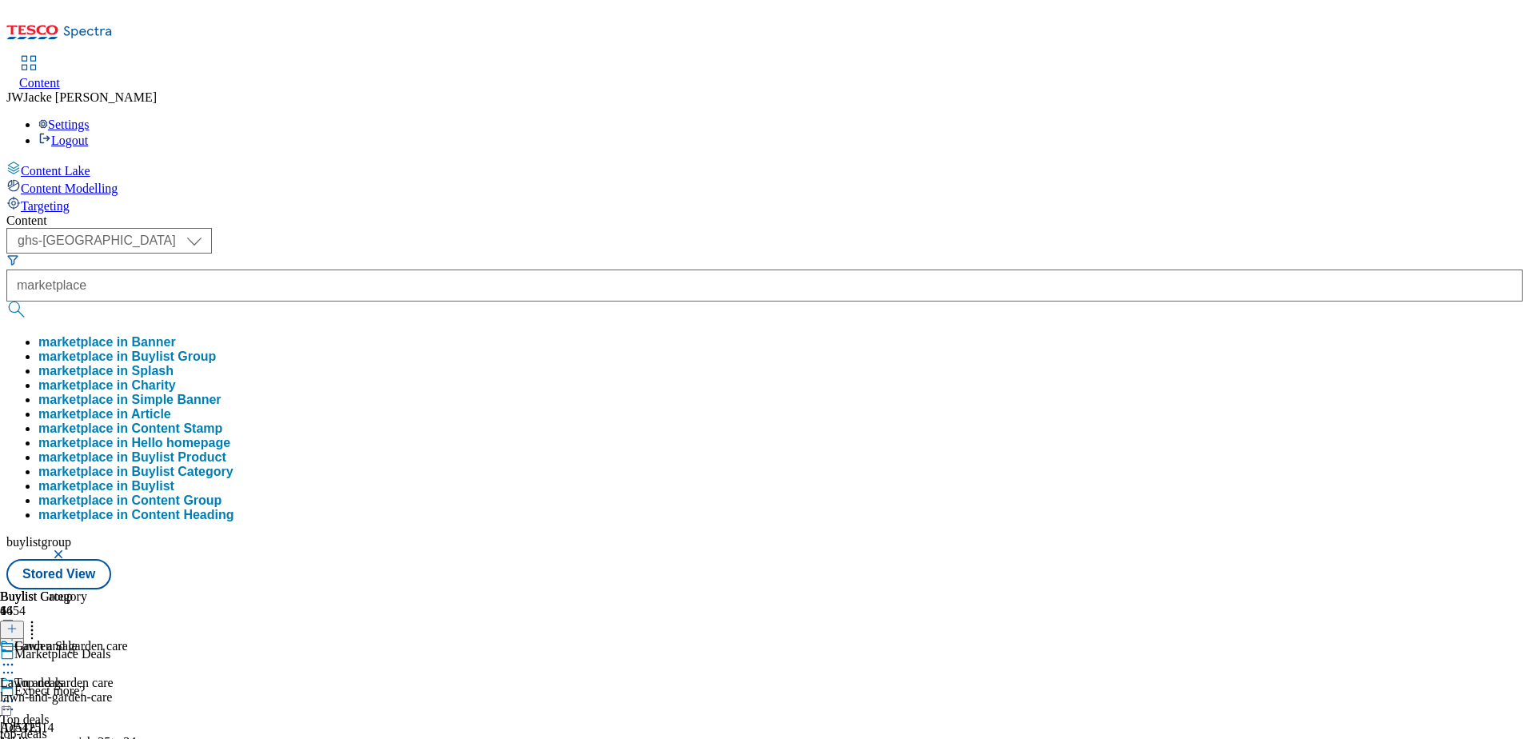
click at [216, 350] on button "marketplace in Buylist Group" at bounding box center [127, 357] width 178 height 14
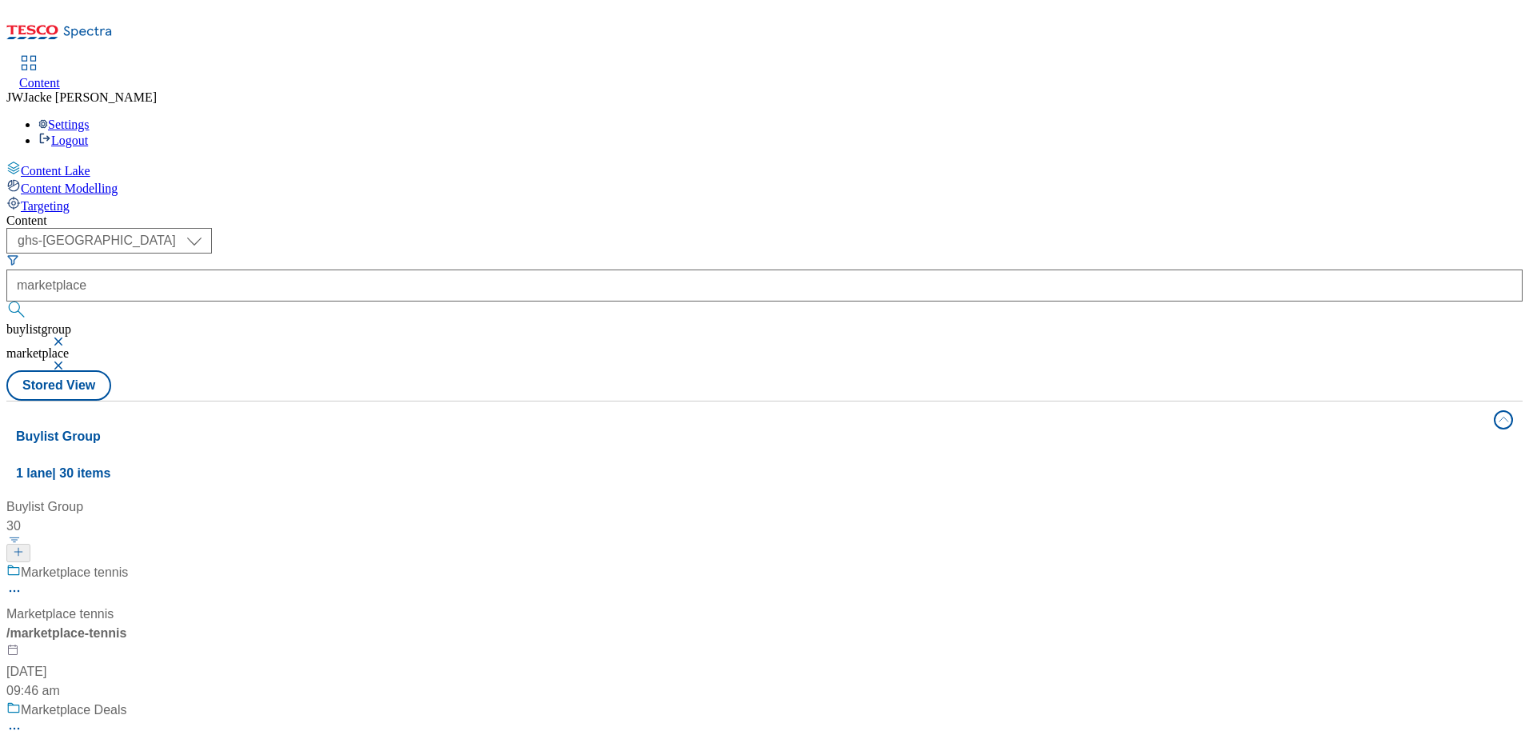
click at [113, 738] on div "Marketplace Deals" at bounding box center [59, 751] width 106 height 19
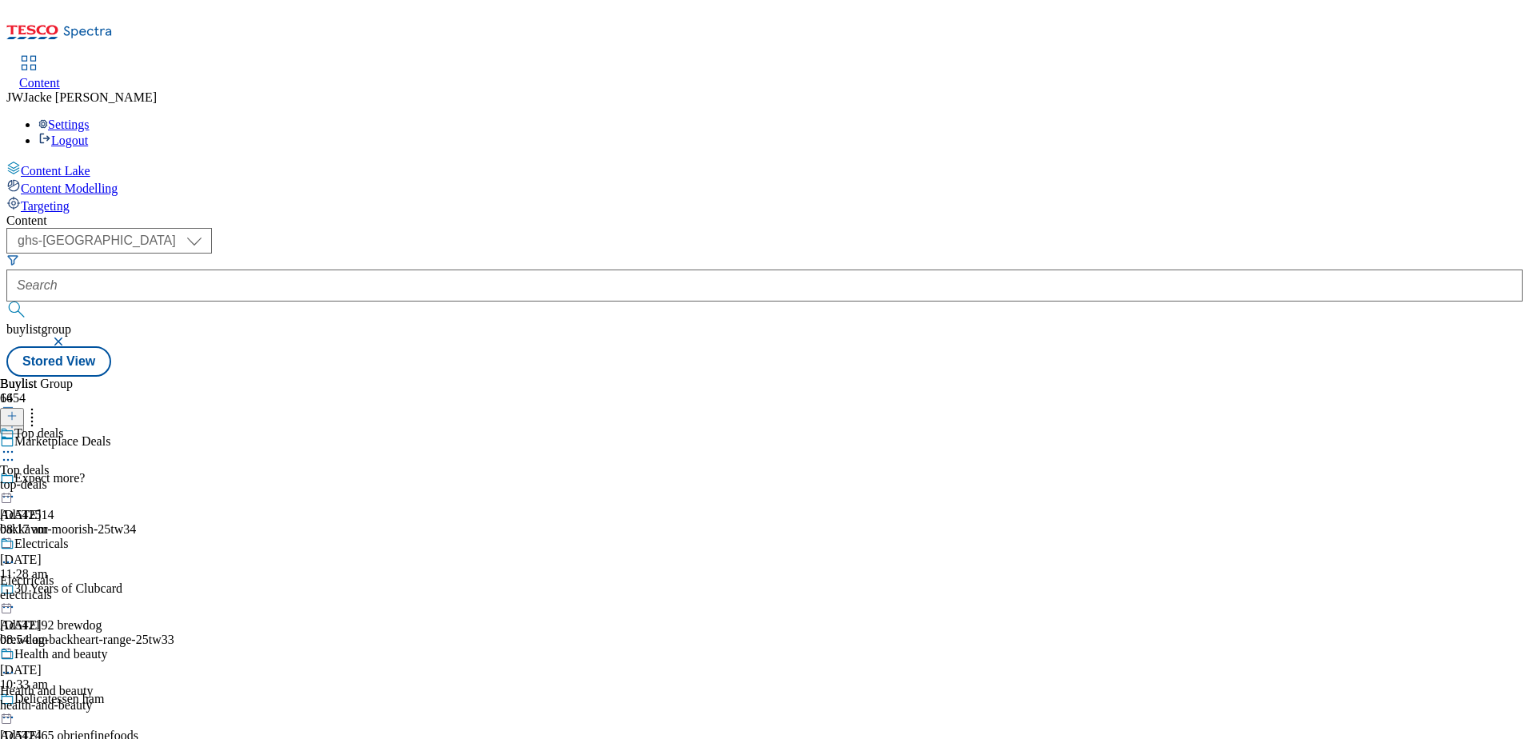
scroll to position [1680, 0]
